Goal: Transaction & Acquisition: Book appointment/travel/reservation

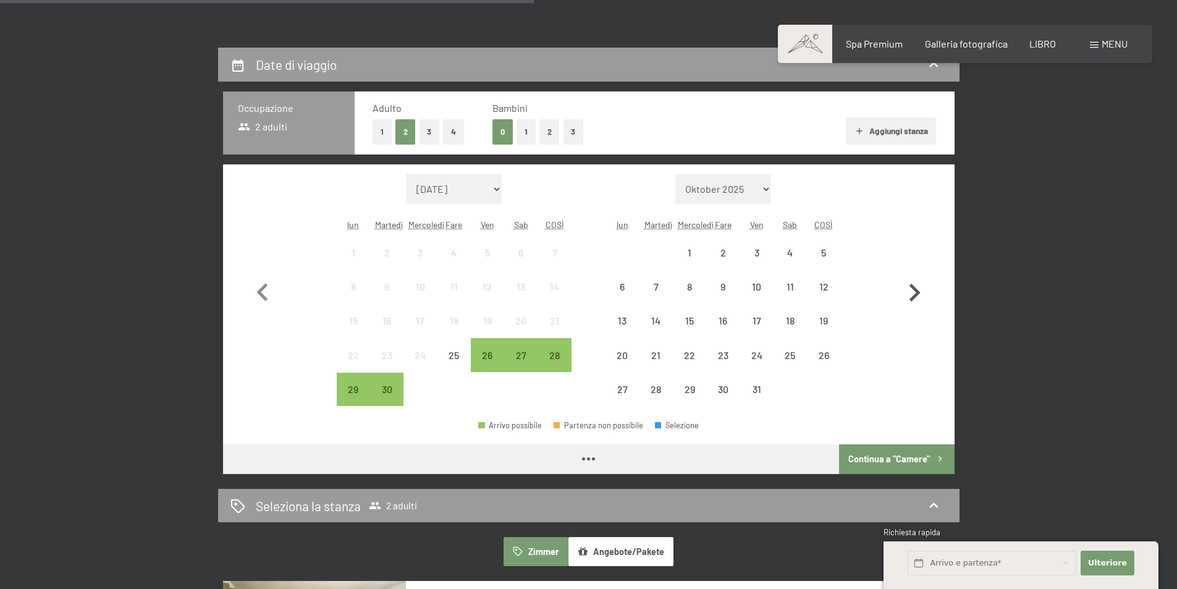
click at [915, 289] on icon "button" at bounding box center [914, 292] width 11 height 18
select select "2025-10-01"
select select "2025-11-01"
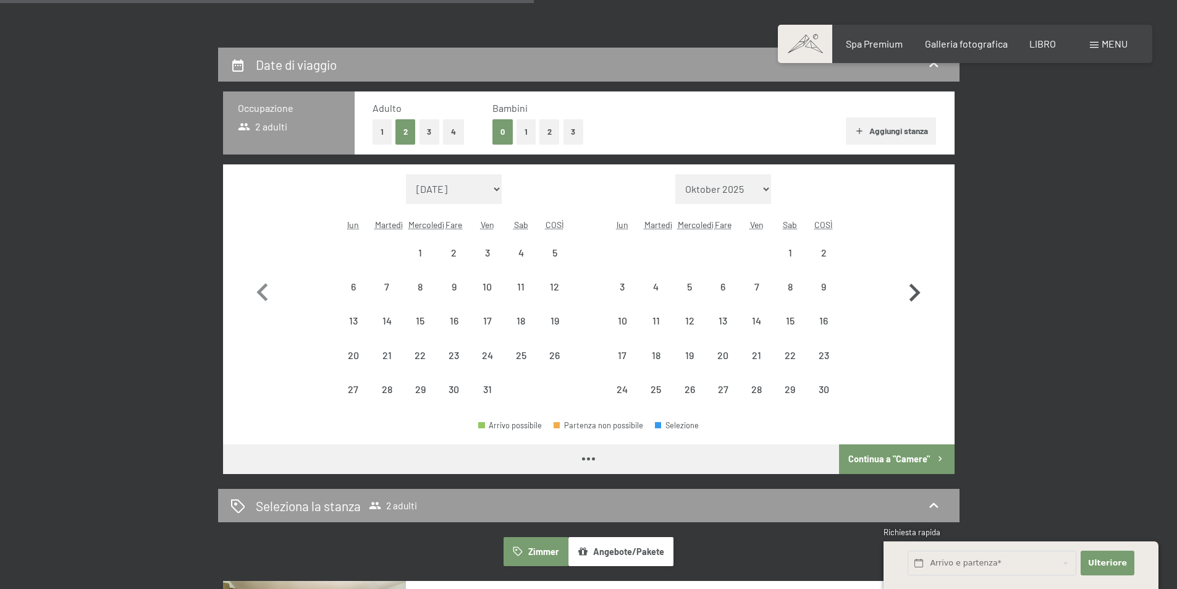
select select "2025-10-01"
select select "2025-11-01"
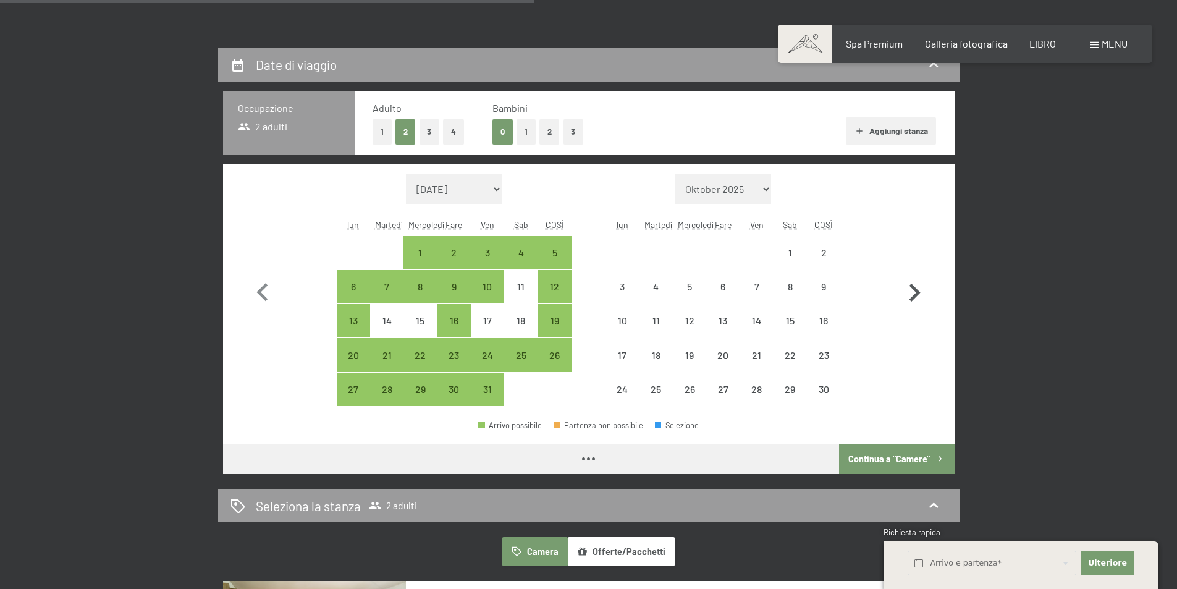
click at [915, 290] on icon "button" at bounding box center [914, 292] width 11 height 18
select select "2025-11-01"
select select "2025-12-01"
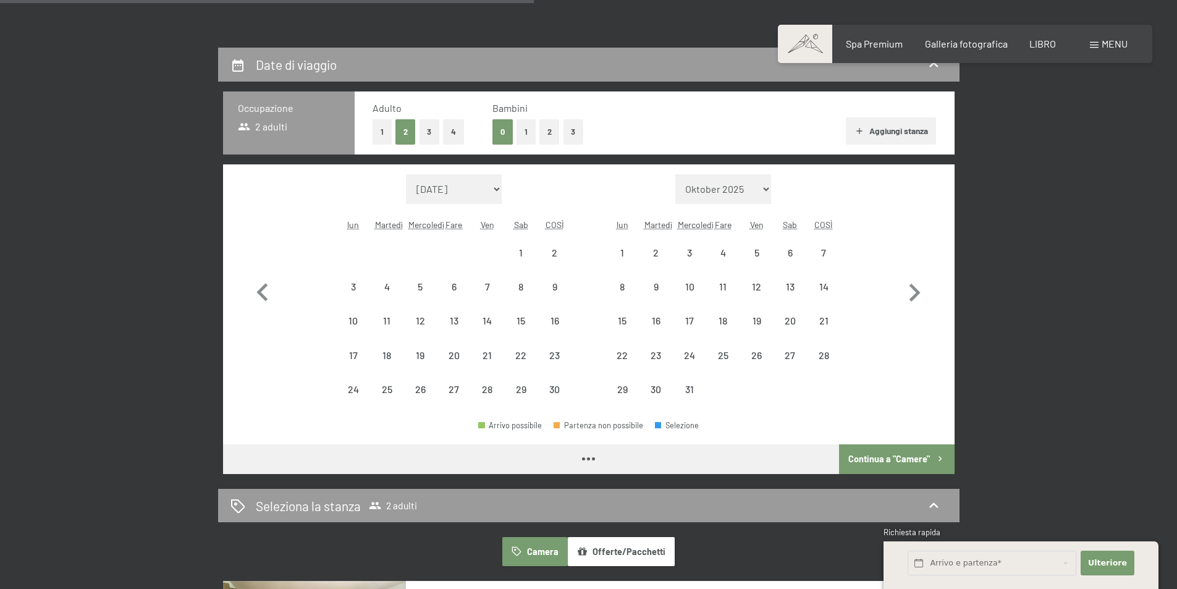
select select "2025-11-01"
select select "2025-12-01"
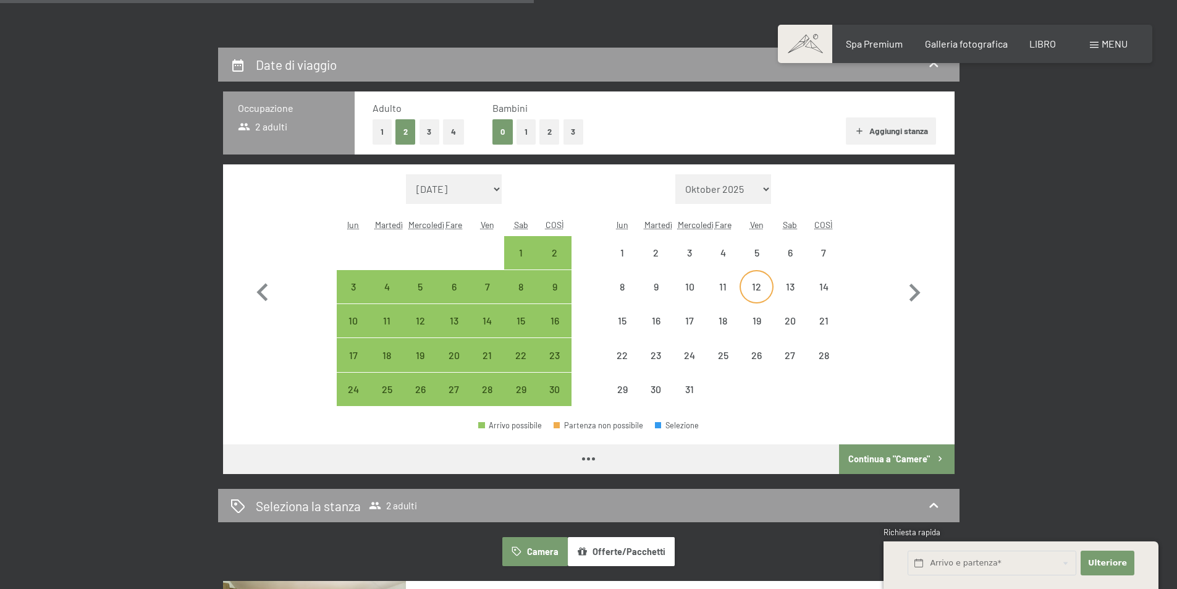
select select "2025-11-01"
select select "2025-12-01"
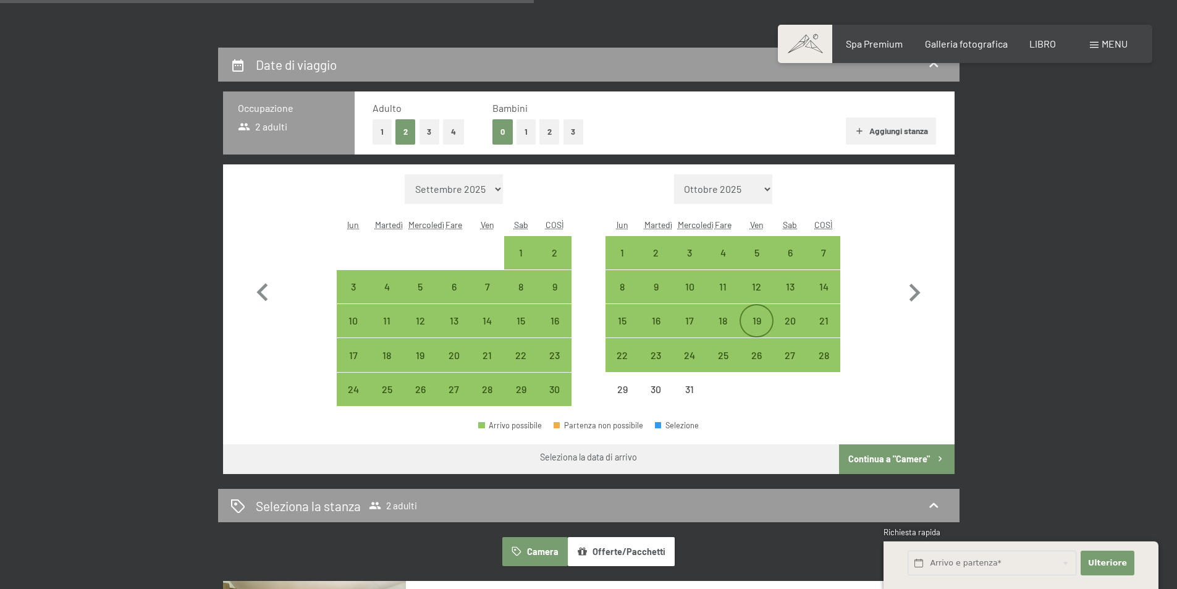
click at [757, 320] on font "19" at bounding box center [756, 320] width 9 height 12
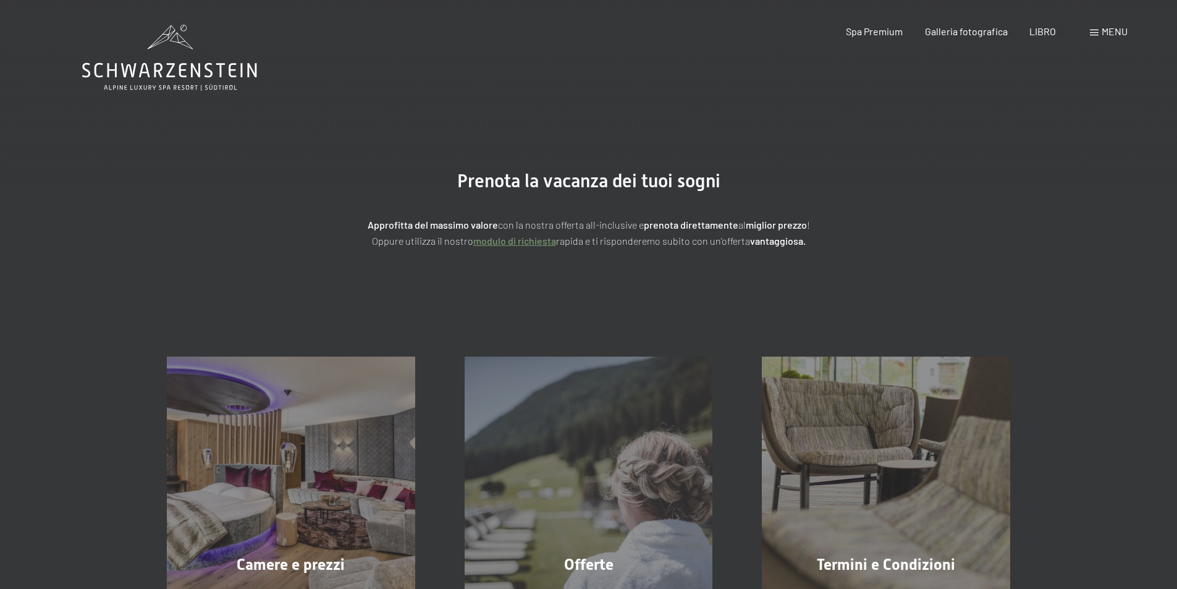
click at [1056, 30] on div "Spa Premium Galleria fotografica LIBRO" at bounding box center [939, 32] width 275 height 14
click at [1049, 30] on font "LIBRO" at bounding box center [1042, 29] width 27 height 12
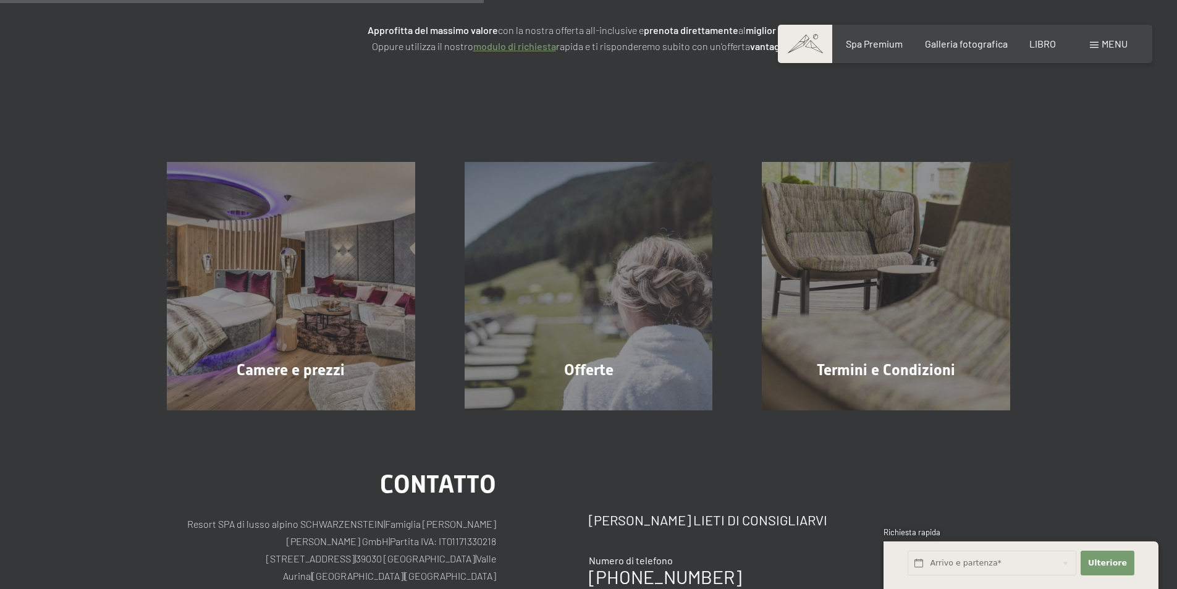
scroll to position [247, 0]
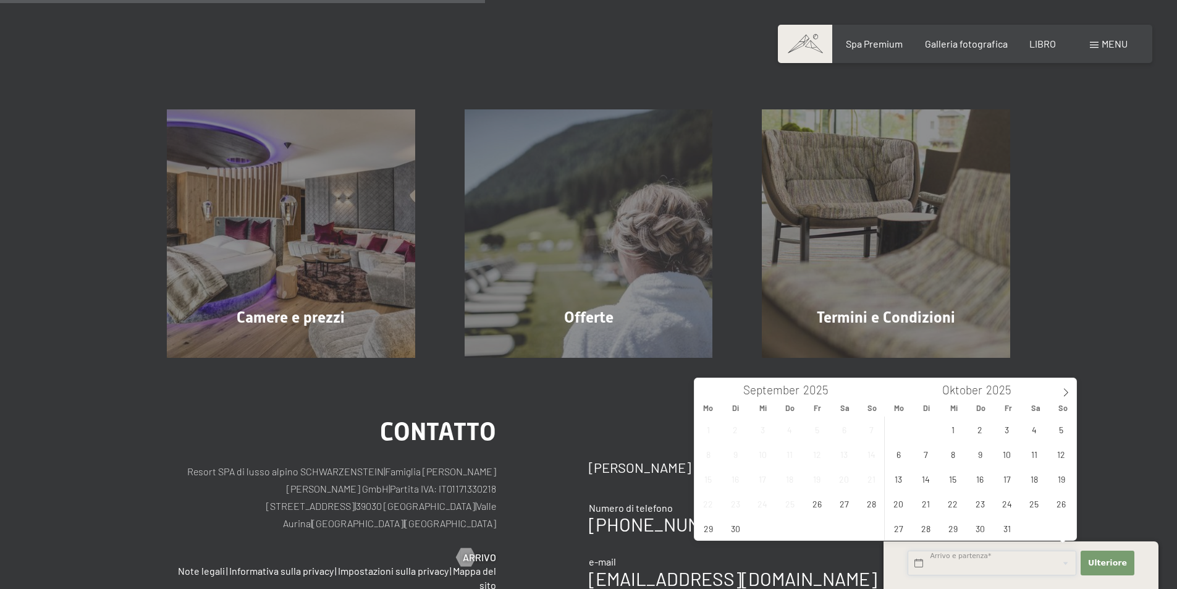
click at [967, 564] on input "text" at bounding box center [991, 562] width 169 height 25
click at [1062, 390] on icon at bounding box center [1065, 392] width 9 height 9
click at [1062, 391] on icon at bounding box center [1065, 392] width 9 height 9
click at [1006, 478] on span "19" at bounding box center [1006, 478] width 24 height 24
click at [923, 505] on span "23" at bounding box center [925, 503] width 24 height 24
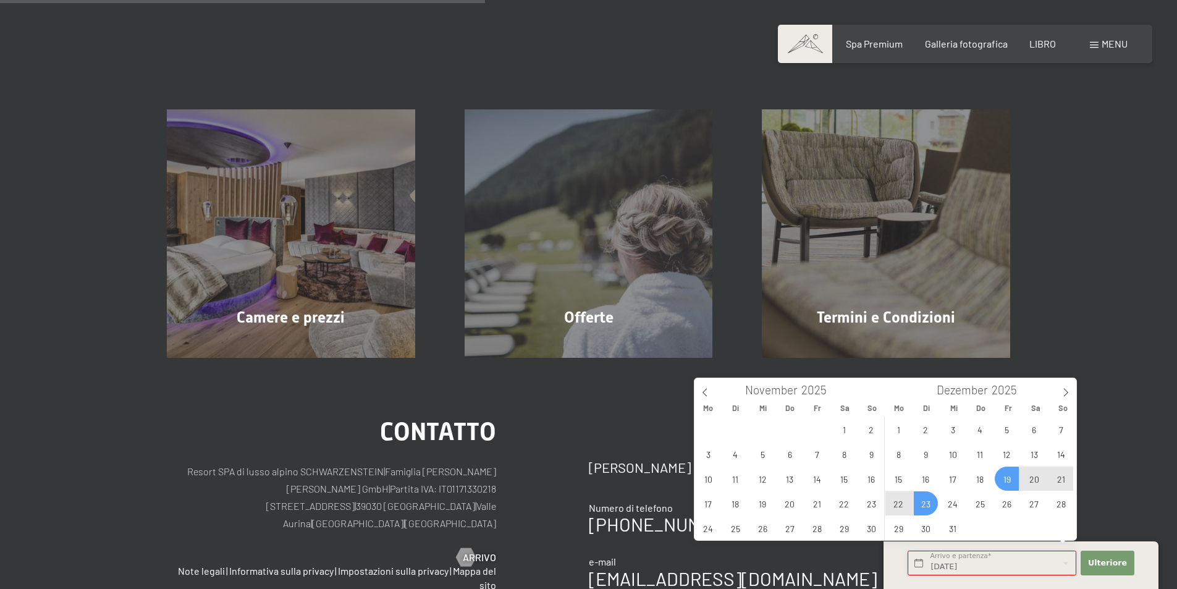
type input "Fr. 19.12.2025 - Di. 23.12.2025"
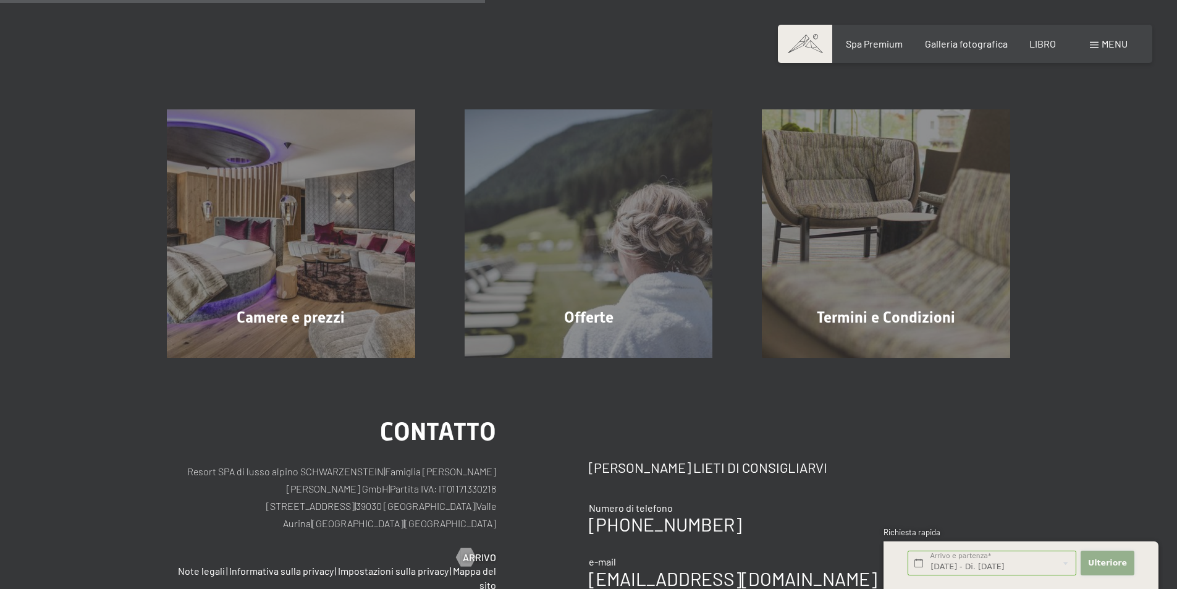
click at [1107, 563] on font "Ulteriore" at bounding box center [1107, 562] width 39 height 9
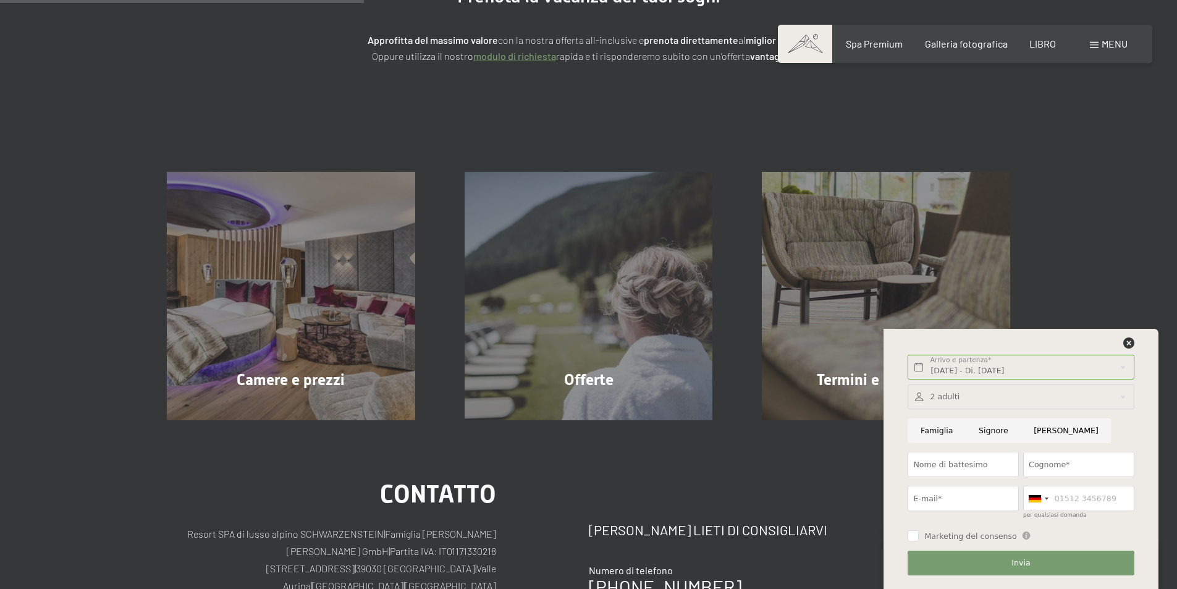
scroll to position [0, 0]
